Goal: Task Accomplishment & Management: Manage account settings

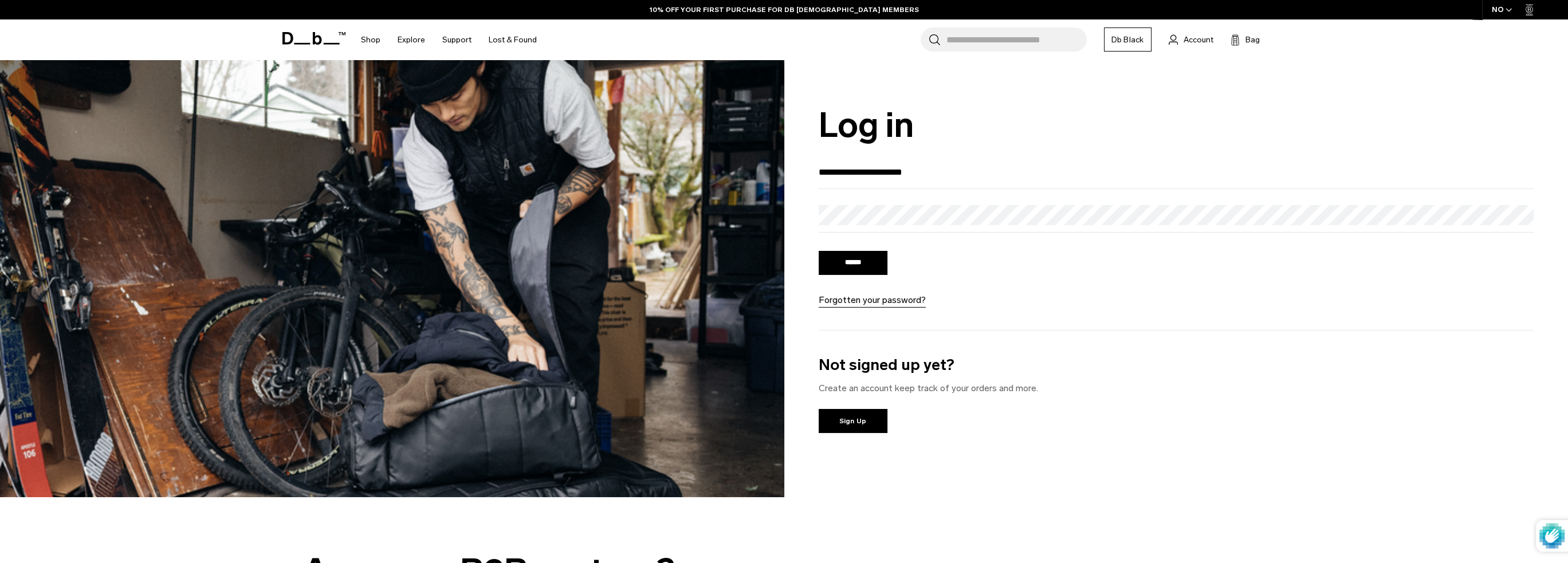
click at [850, 249] on div "****** Forgotten your password?" at bounding box center [886, 277] width 135 height 58
click at [844, 266] on input "******" at bounding box center [853, 262] width 69 height 24
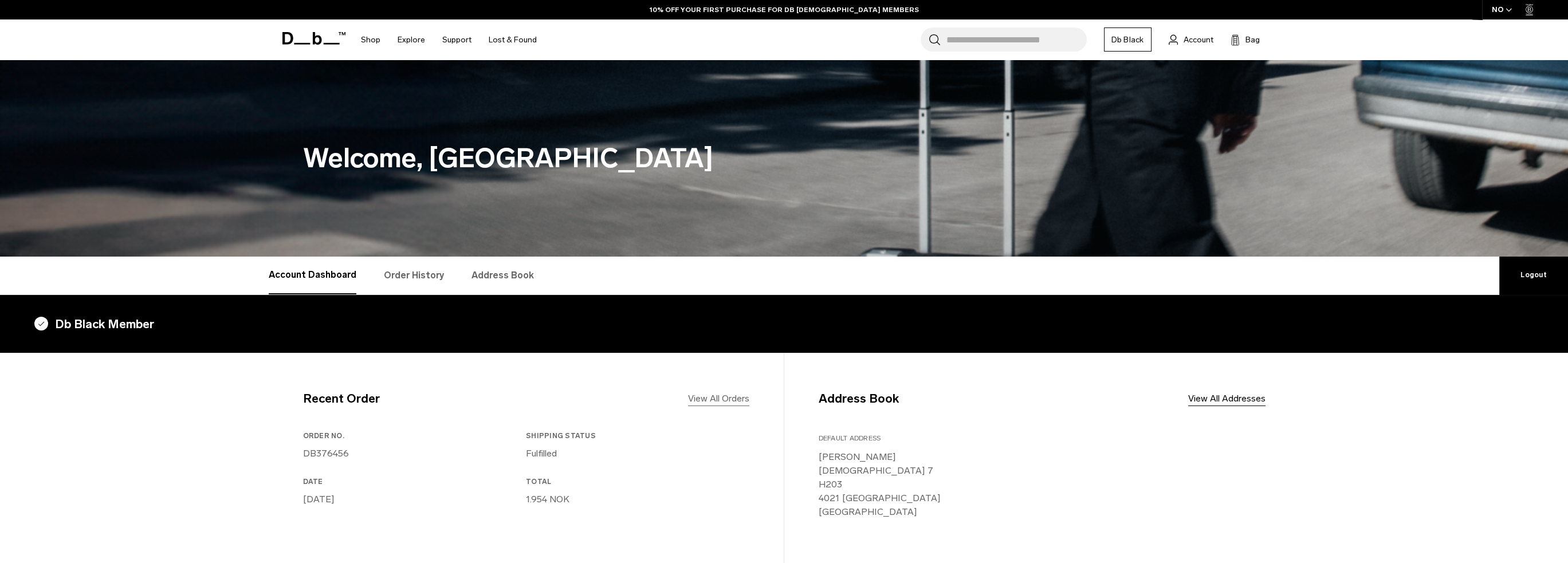
click at [712, 399] on link "View All Orders" at bounding box center [718, 399] width 62 height 14
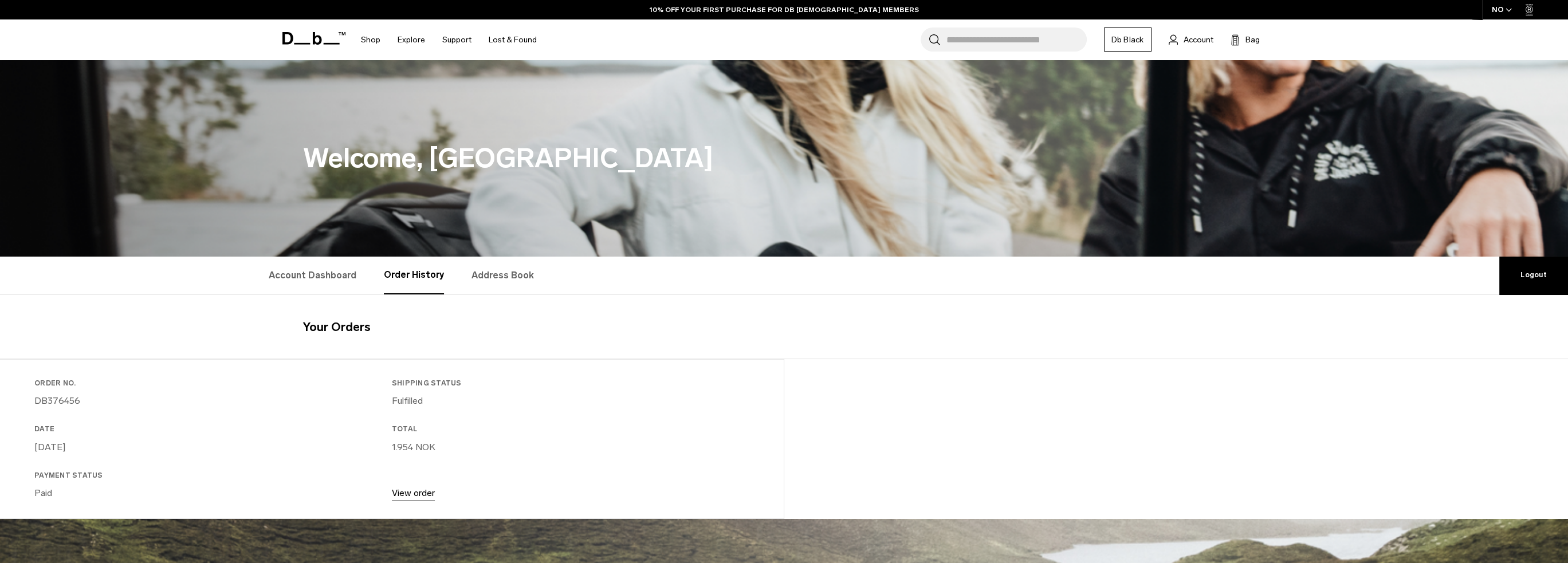
click at [1160, 43] on div "Search for Bags, Luggage... Search Close Trending Products All Products Hugger …" at bounding box center [918, 40] width 745 height 40
click at [1182, 38] on link "Account" at bounding box center [1191, 40] width 44 height 14
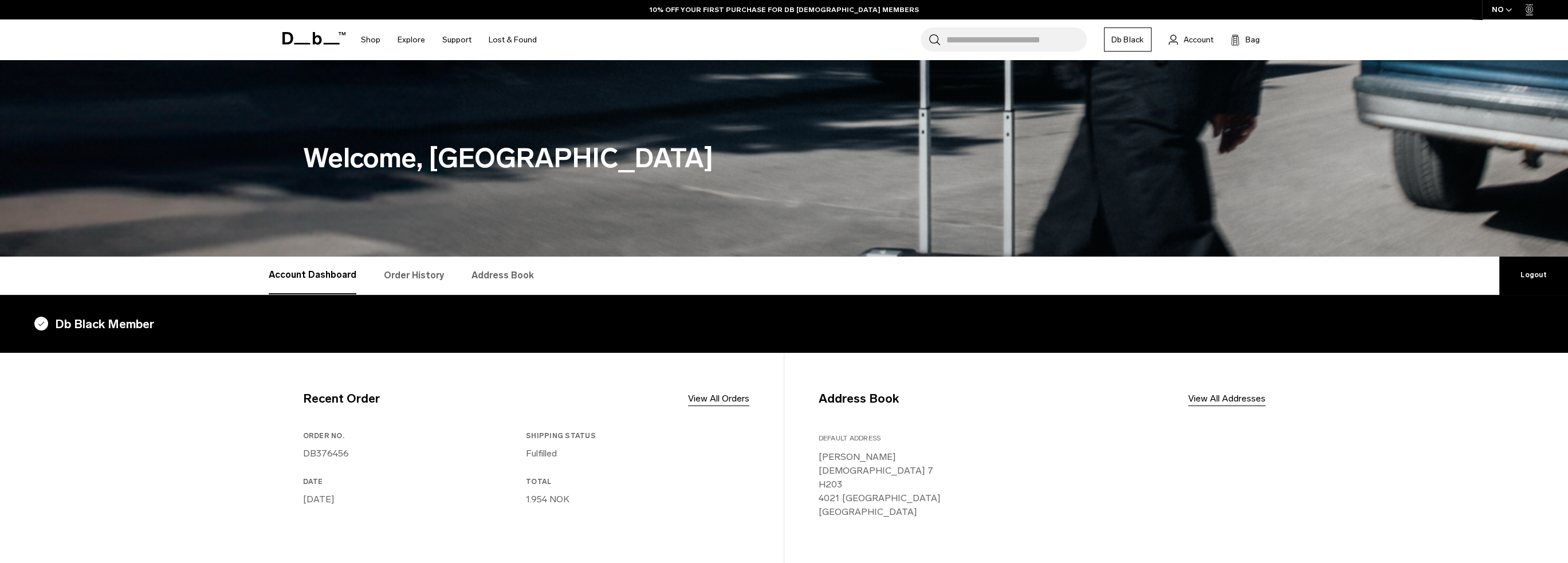
click at [415, 285] on link "Order History" at bounding box center [414, 276] width 60 height 38
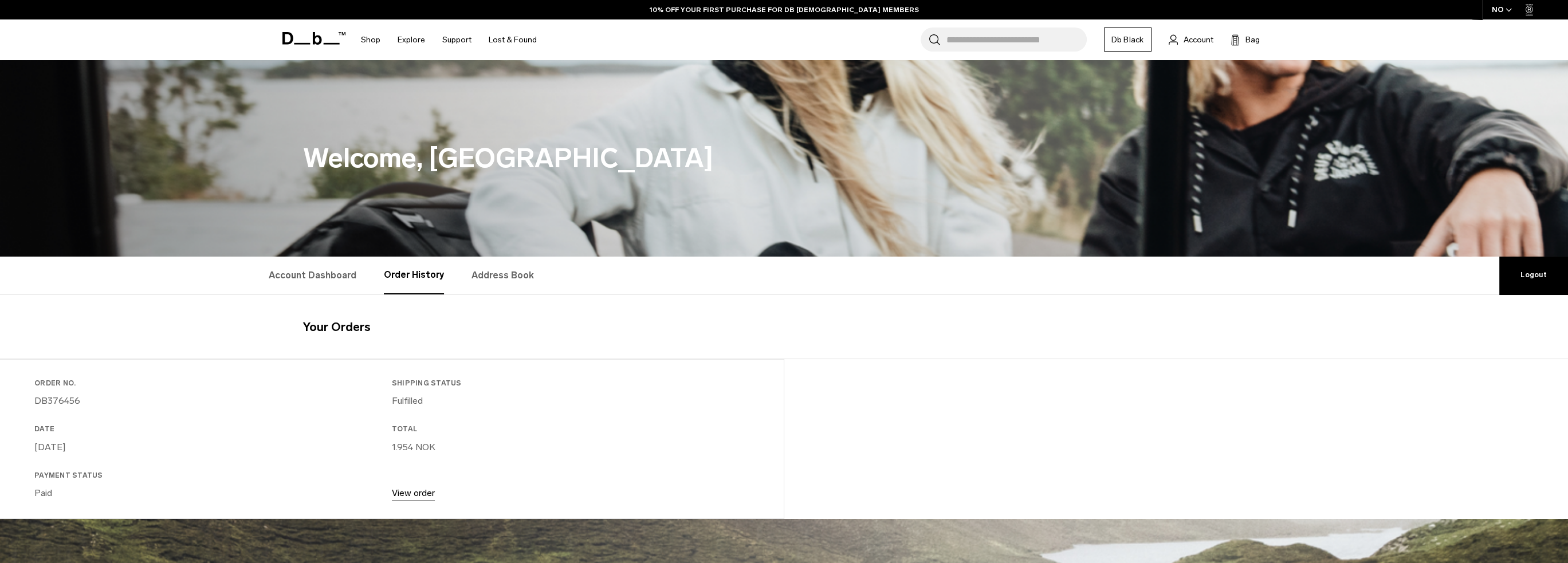
click at [408, 494] on link "View order" at bounding box center [413, 493] width 43 height 11
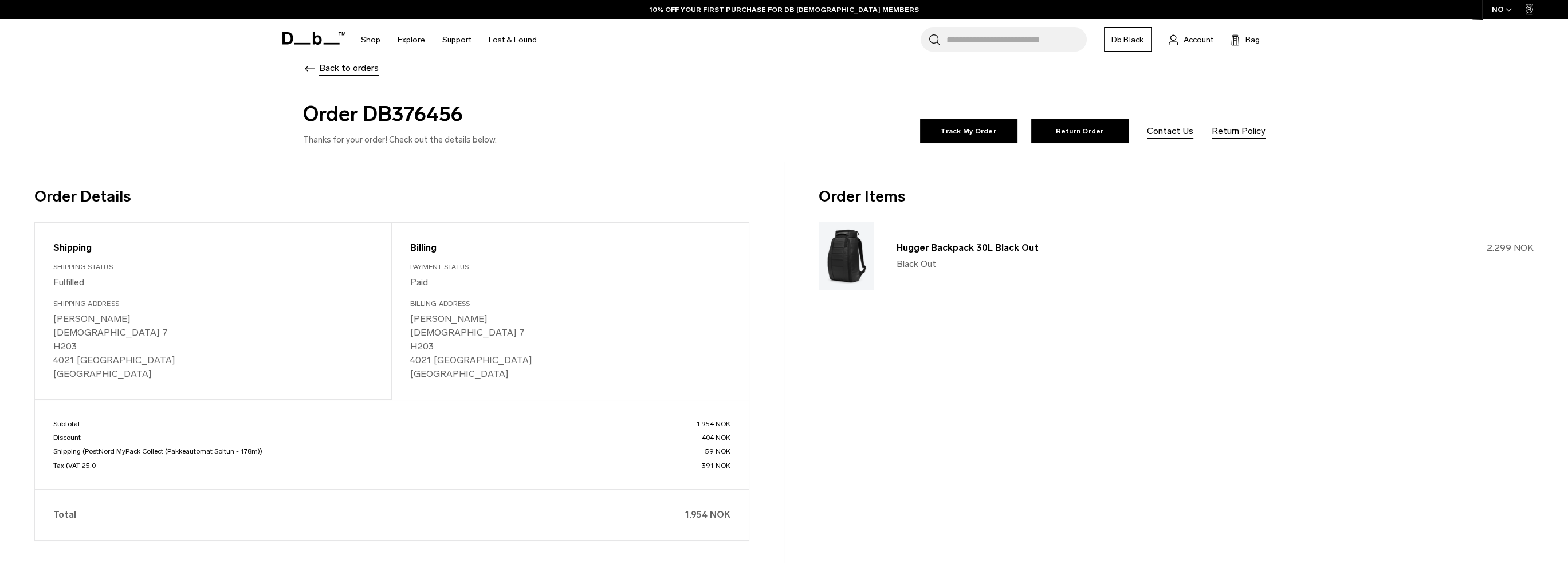
scroll to position [58, 0]
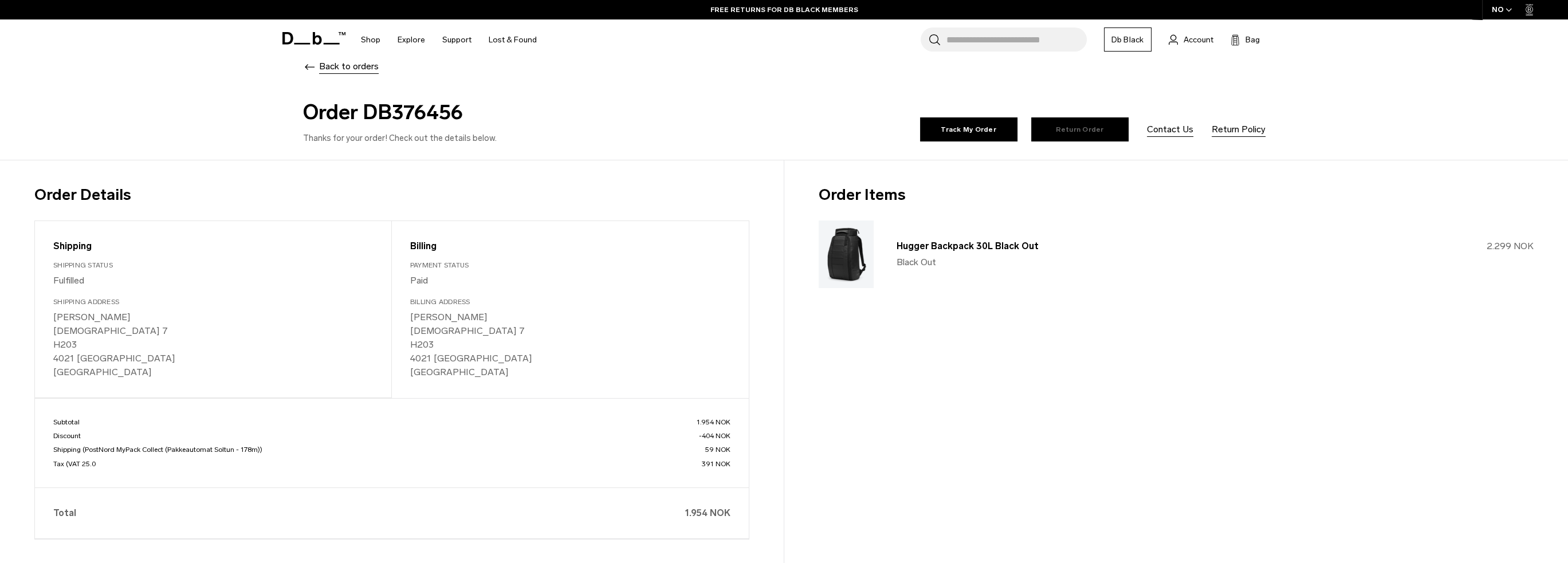
click at [1127, 135] on link "Return Order" at bounding box center [1080, 129] width 97 height 24
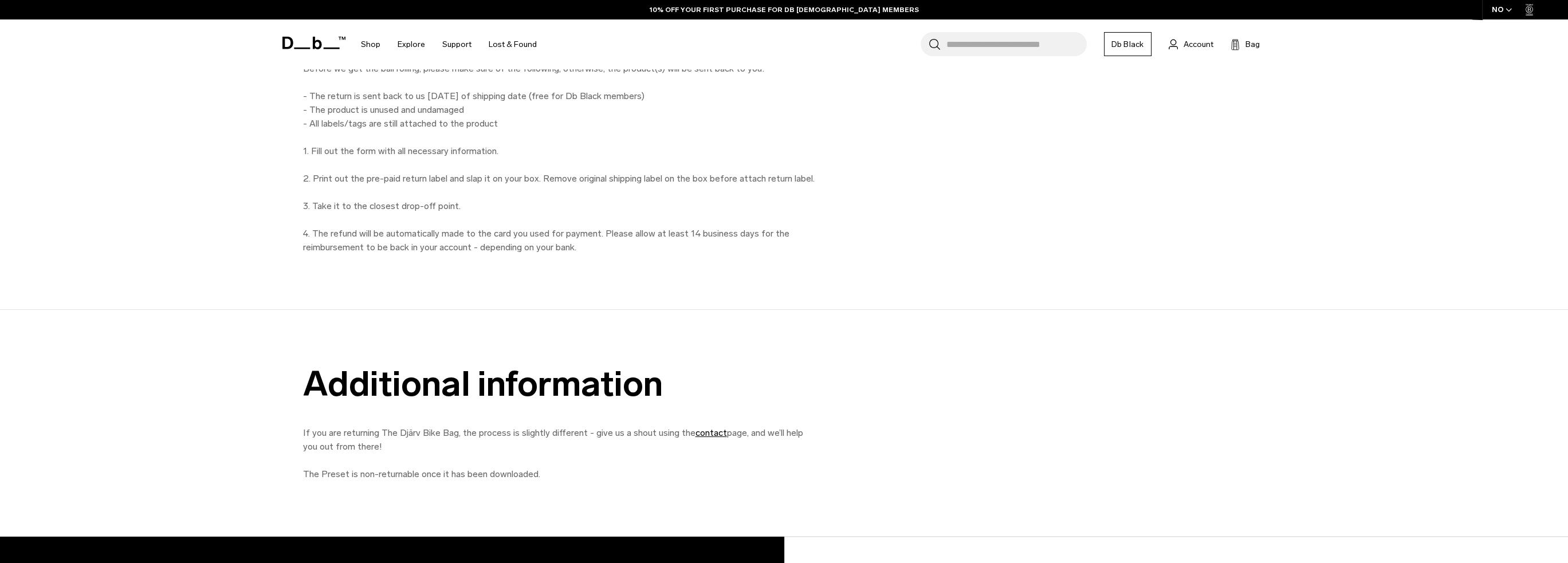
scroll to position [688, 0]
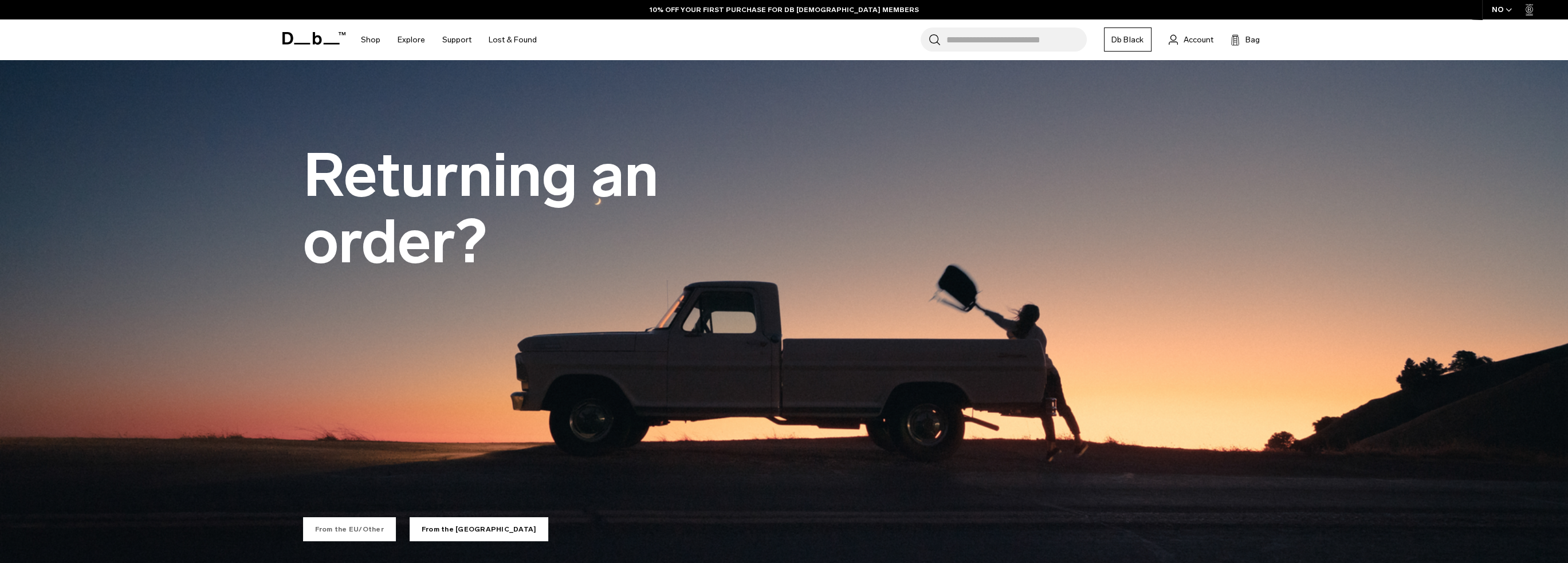
click at [333, 530] on link "From the EU/Other" at bounding box center [349, 529] width 93 height 24
